Goal: Answer question/provide support

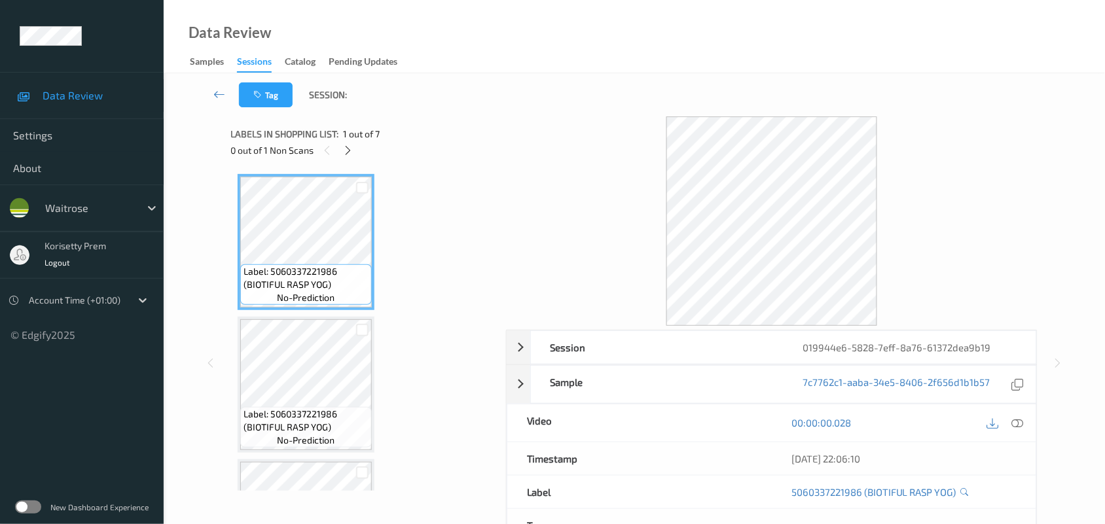
click at [519, 57] on div "Data Review Samples Sessions Catalog Pending Updates" at bounding box center [634, 36] width 941 height 73
click at [344, 152] on icon at bounding box center [347, 151] width 11 height 12
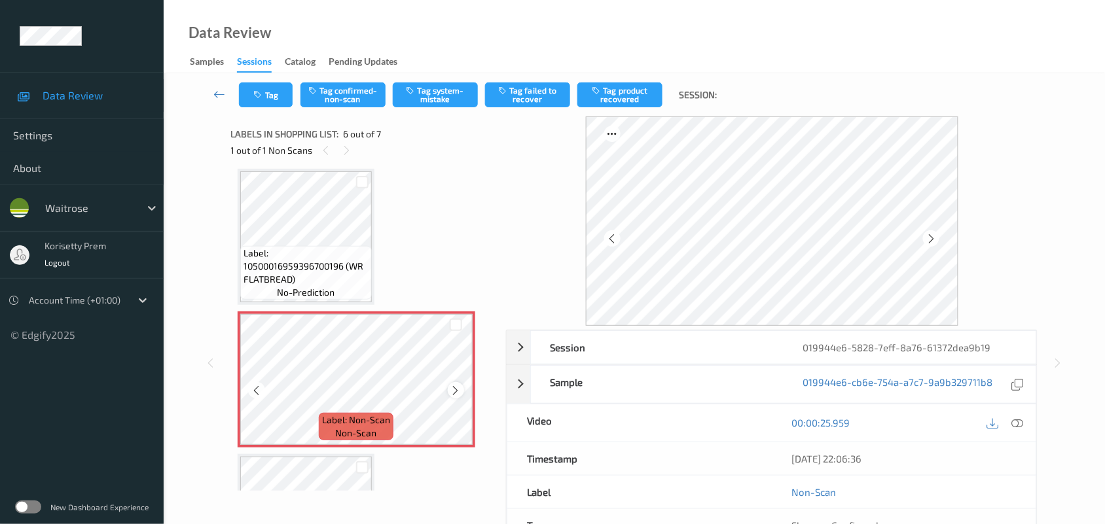
click at [453, 390] on icon at bounding box center [455, 391] width 11 height 12
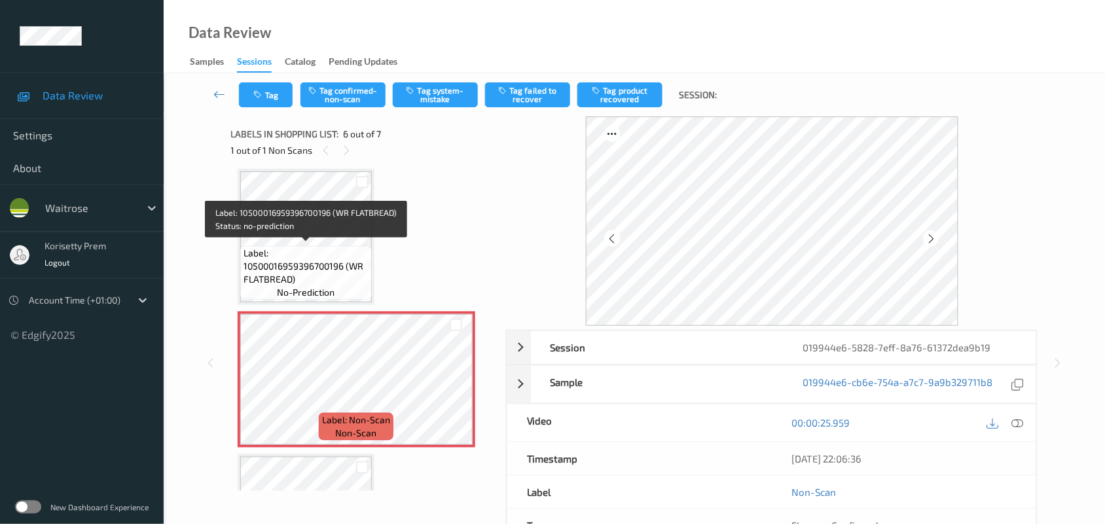
click at [292, 252] on span "Label: 10500016959396700196 (WR FLATBREAD)" at bounding box center [306, 266] width 125 height 39
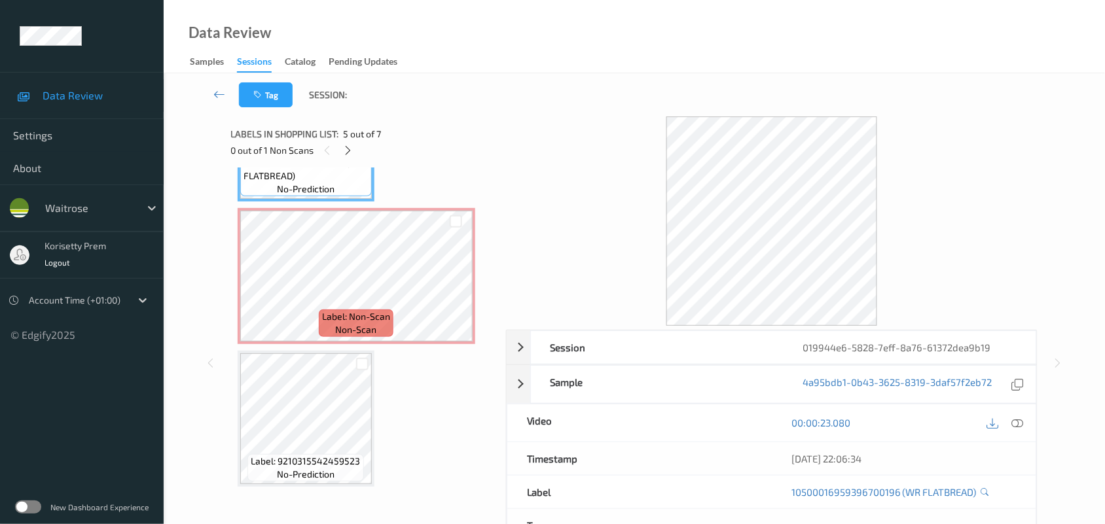
scroll to position [434, 0]
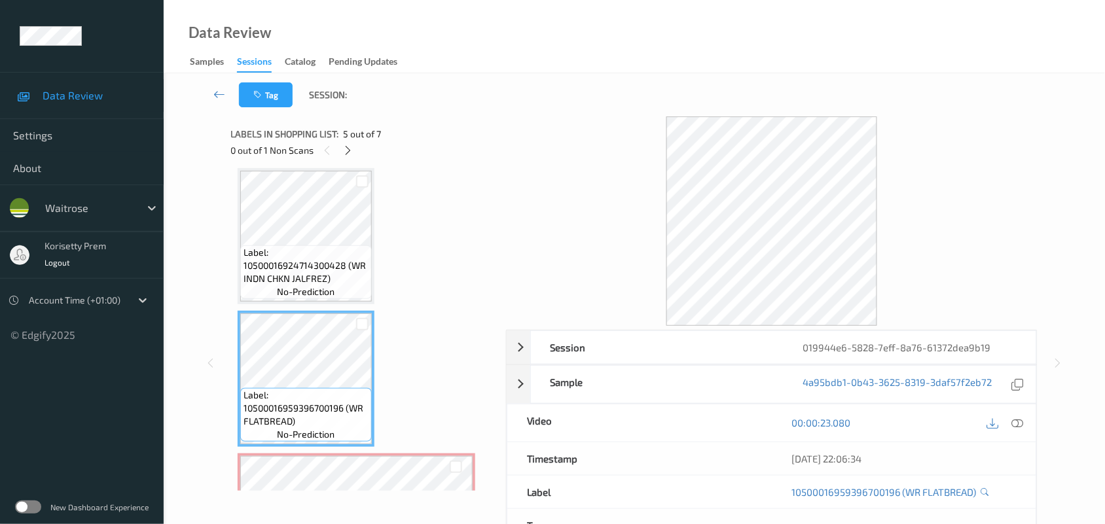
click at [292, 253] on span "Label: 10500016924714300428 (WR INDN CHKN JALFREZ)" at bounding box center [306, 265] width 125 height 39
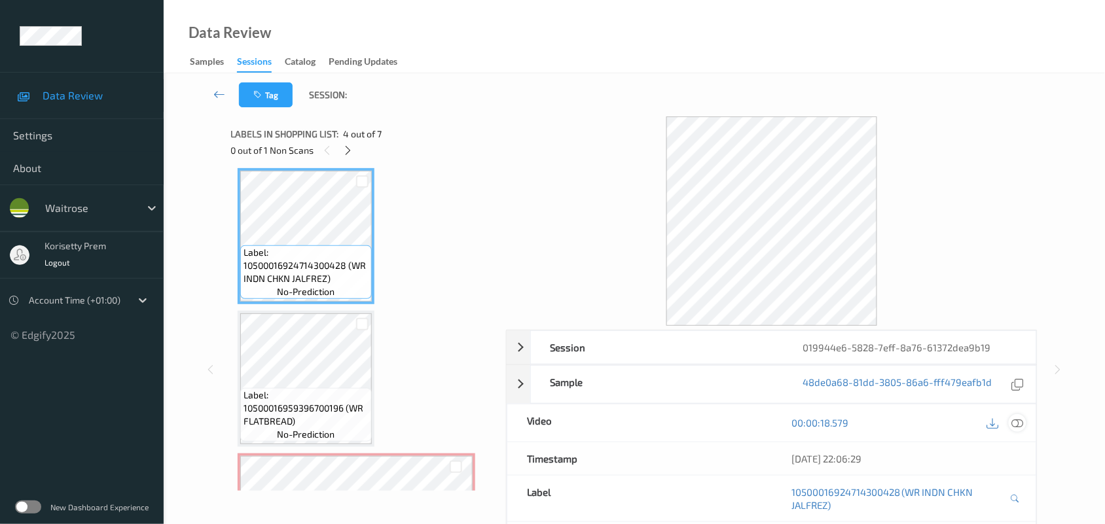
click at [1015, 421] on icon at bounding box center [1018, 423] width 12 height 12
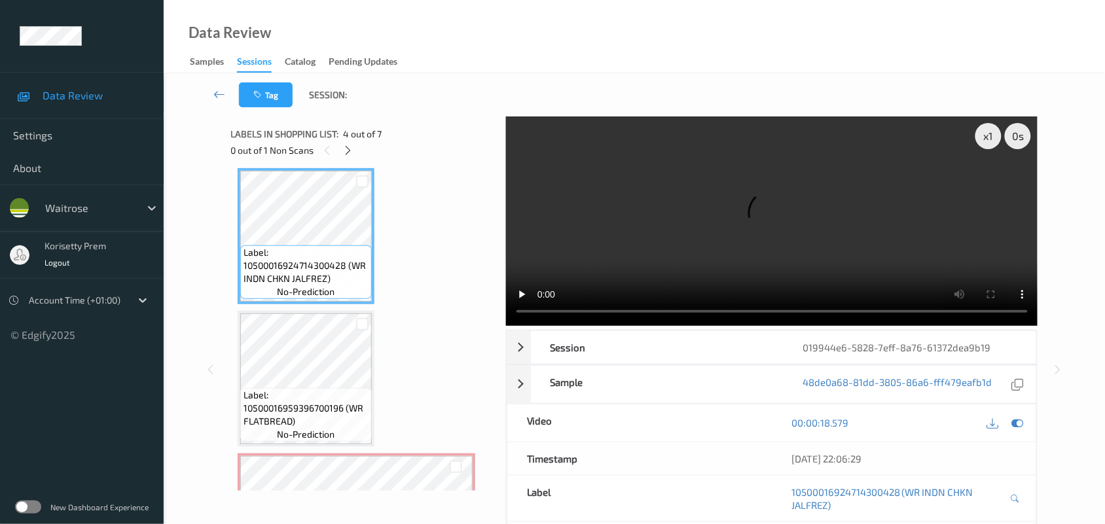
click at [731, 168] on video at bounding box center [772, 221] width 532 height 209
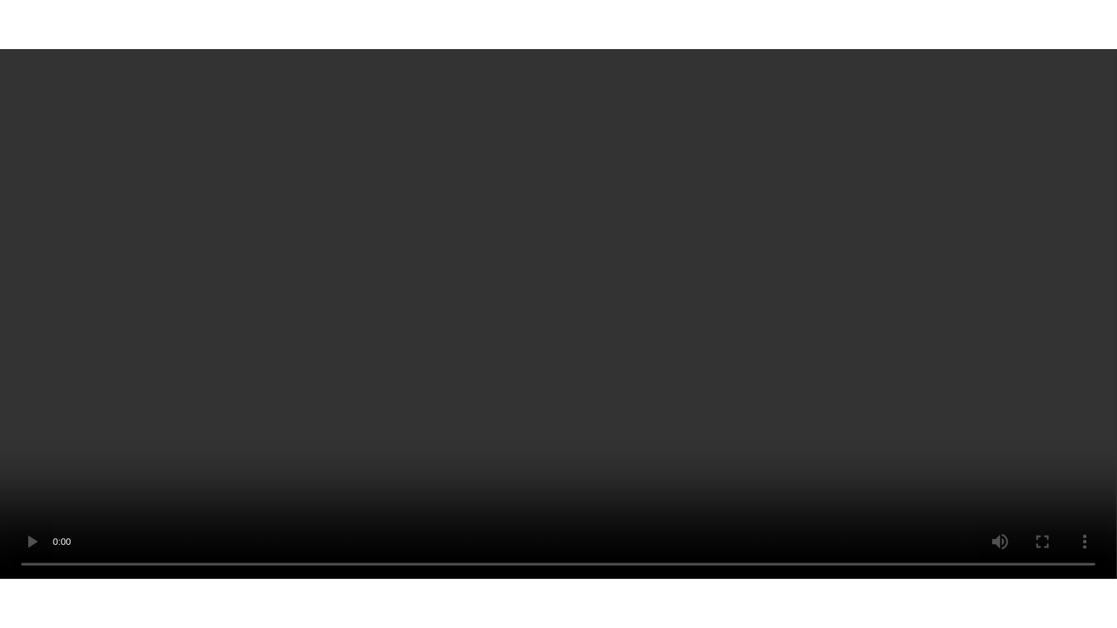
scroll to position [598, 0]
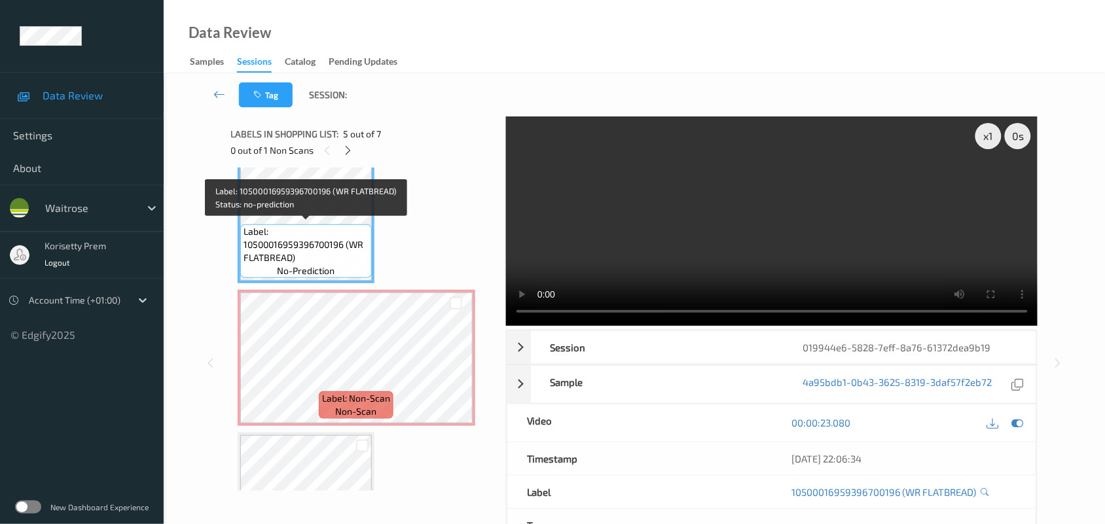
click at [277, 249] on span "Label: 10500016959396700196 (WR FLATBREAD)" at bounding box center [306, 244] width 125 height 39
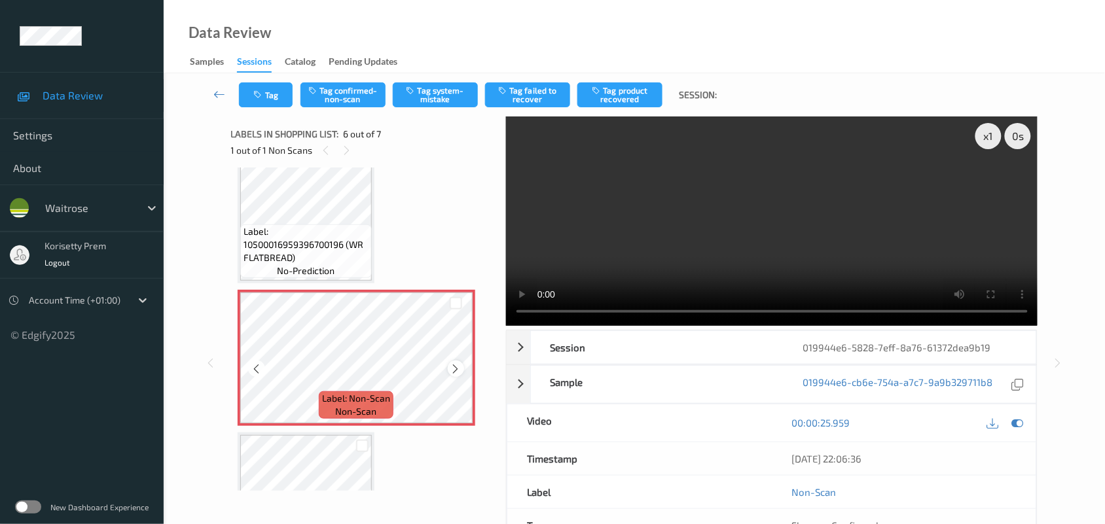
click at [456, 368] on icon at bounding box center [455, 369] width 11 height 12
click at [711, 210] on video at bounding box center [772, 221] width 532 height 209
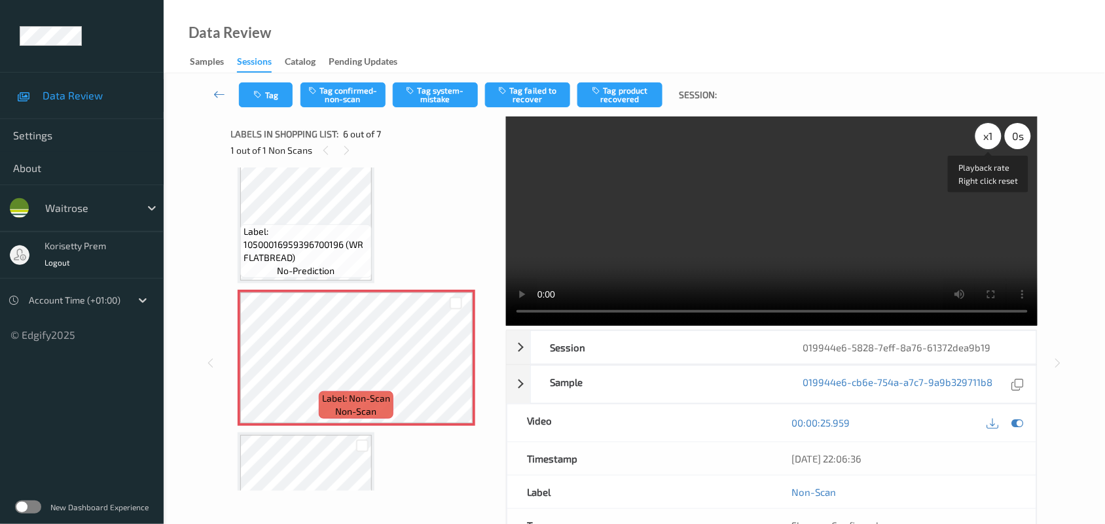
click at [999, 139] on div "x 1" at bounding box center [988, 136] width 26 height 26
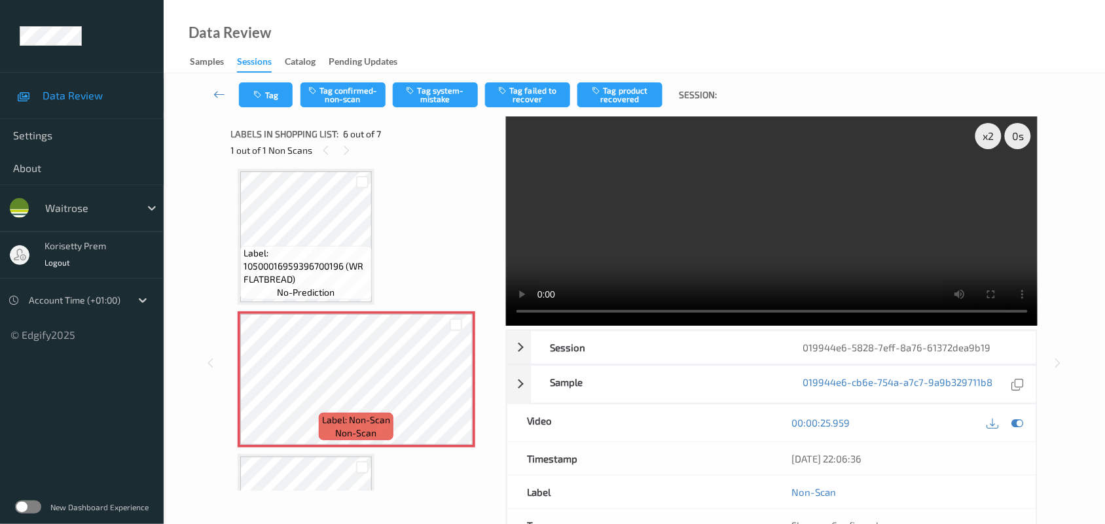
click at [789, 213] on video at bounding box center [772, 221] width 532 height 209
click at [360, 422] on span "Label: Non-Scan" at bounding box center [356, 420] width 68 height 13
click at [363, 105] on button "Tag confirmed-non-scan" at bounding box center [342, 94] width 85 height 25
click at [555, 88] on button "Tag failed to recover" at bounding box center [527, 94] width 85 height 25
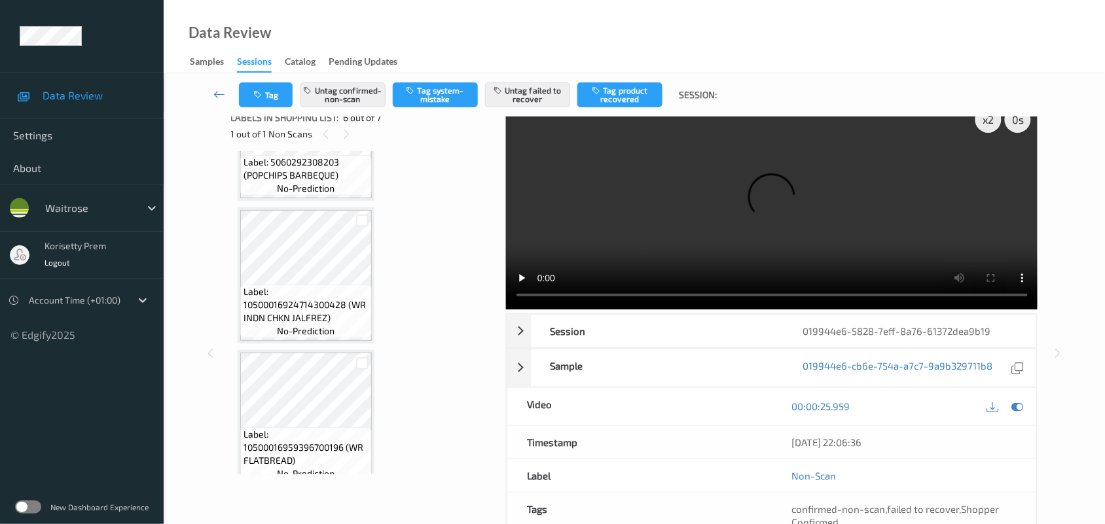
scroll to position [352, 0]
